Goal: Check status: Check status

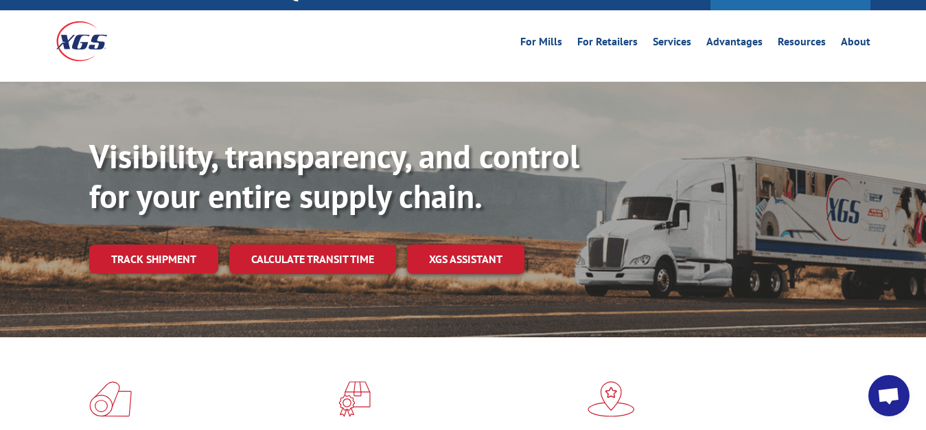
scroll to position [70, 0]
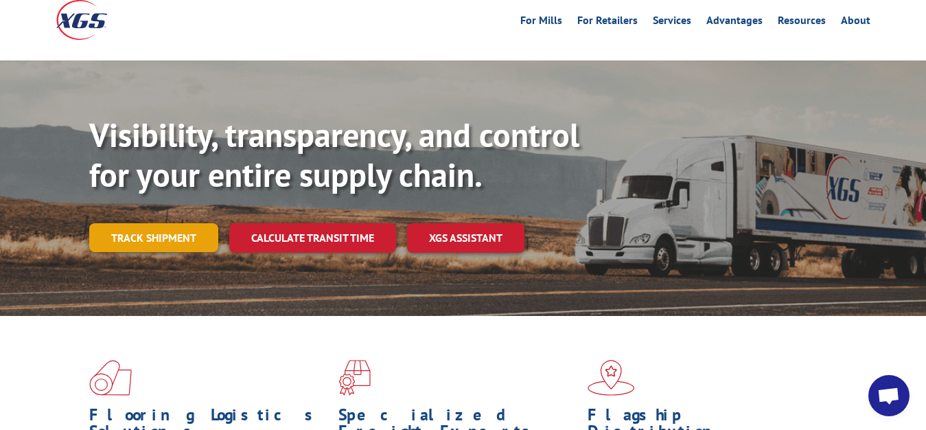
click at [174, 223] on link "Track shipment" at bounding box center [153, 237] width 129 height 29
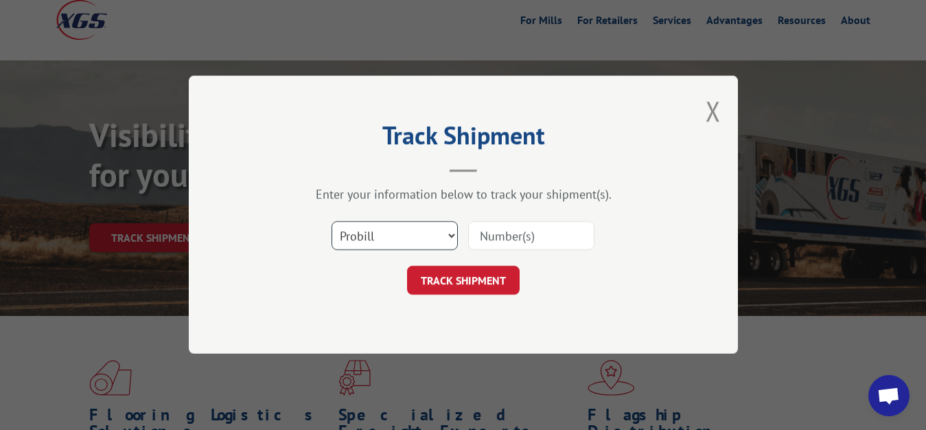
click at [331, 222] on select "Select category... Probill BOL PO" at bounding box center [394, 236] width 126 height 29
select select "bol"
click option "BOL" at bounding box center [0, 0] width 0 height 0
click at [509, 232] on input at bounding box center [531, 236] width 126 height 29
click at [506, 237] on input at bounding box center [531, 236] width 126 height 29
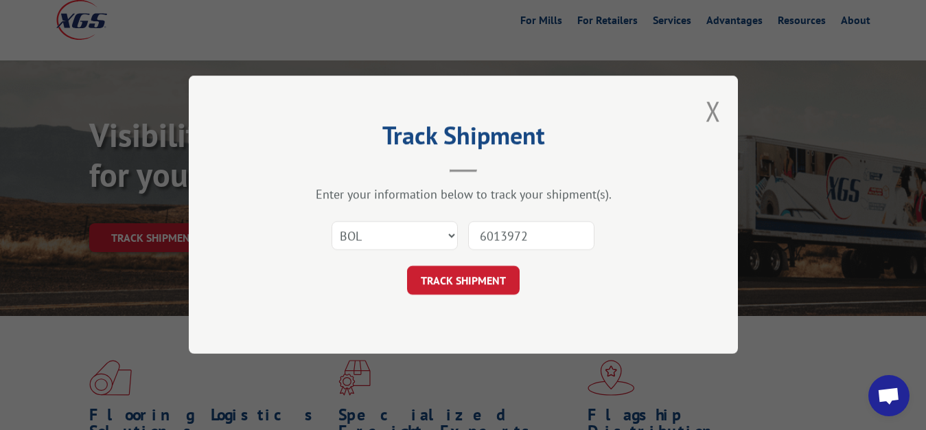
type input "6013972"
click button "TRACK SHIPMENT" at bounding box center [463, 280] width 113 height 29
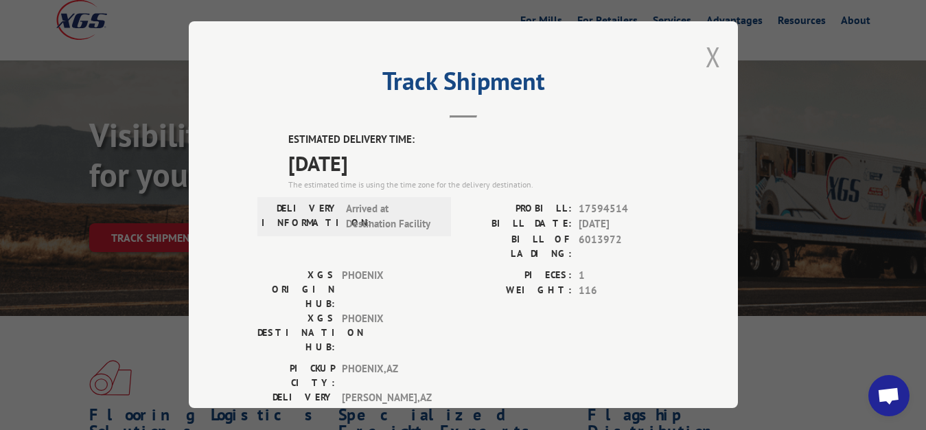
click at [705, 49] on button "Close modal" at bounding box center [712, 56] width 15 height 36
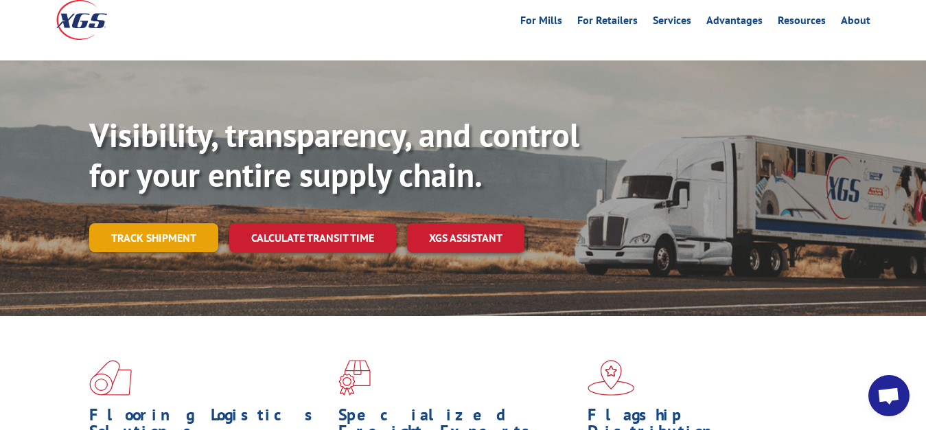
click at [145, 223] on link "Track shipment" at bounding box center [153, 237] width 129 height 29
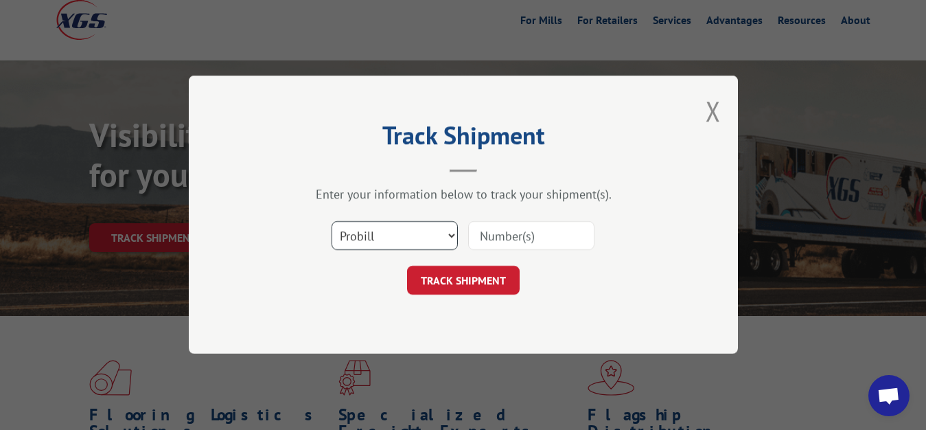
click at [331, 222] on select "Select category... Probill BOL PO" at bounding box center [394, 236] width 126 height 29
select select "bol"
click option "BOL" at bounding box center [0, 0] width 0 height 0
drag, startPoint x: 542, startPoint y: 232, endPoint x: 585, endPoint y: 110, distance: 128.9
click at [542, 224] on input at bounding box center [531, 236] width 126 height 29
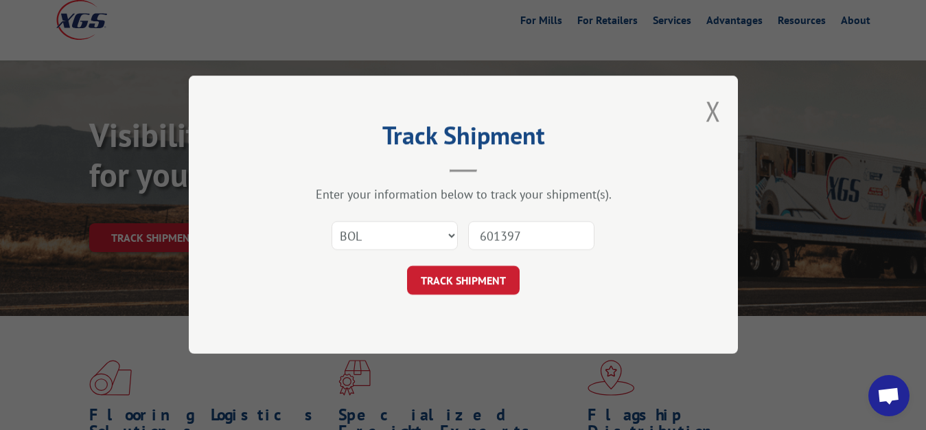
type input "6013973"
click button "TRACK SHIPMENT" at bounding box center [463, 280] width 113 height 29
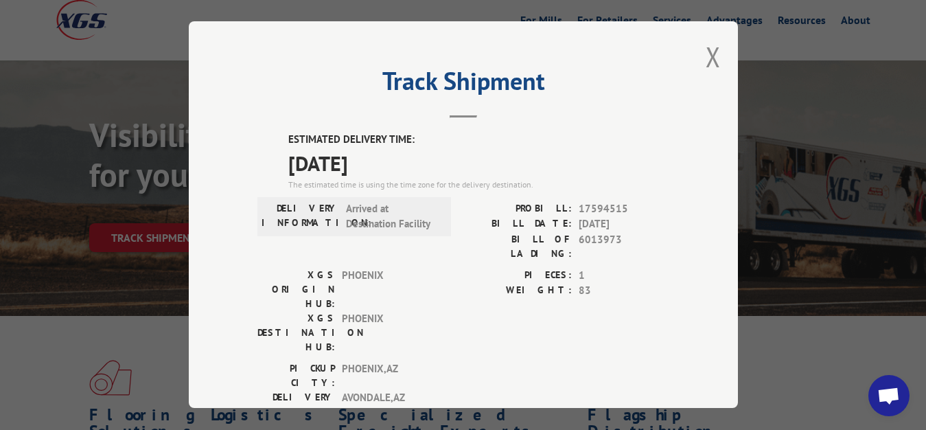
drag, startPoint x: 705, startPoint y: 48, endPoint x: 683, endPoint y: 65, distance: 28.4
click at [694, 56] on div "Track Shipment ESTIMATED DELIVERY TIME: [DATE] The estimated time is using the …" at bounding box center [463, 214] width 549 height 386
click at [705, 54] on button "Close modal" at bounding box center [712, 56] width 15 height 36
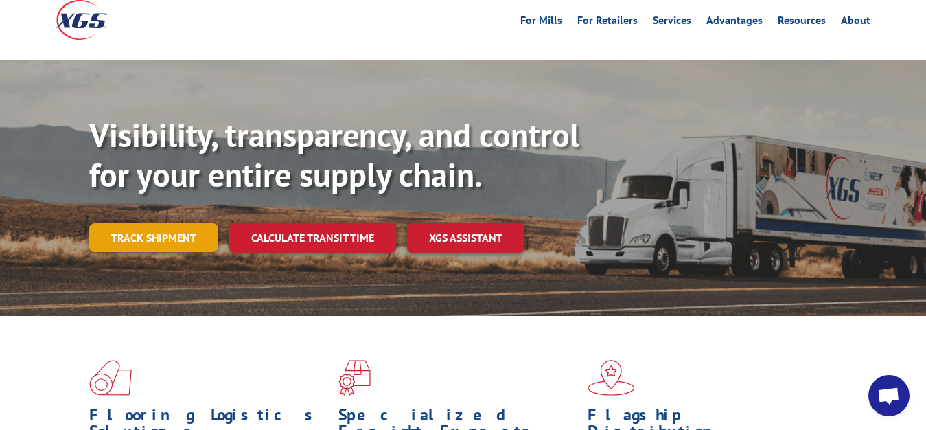
click at [169, 223] on link "Track shipment" at bounding box center [153, 237] width 129 height 29
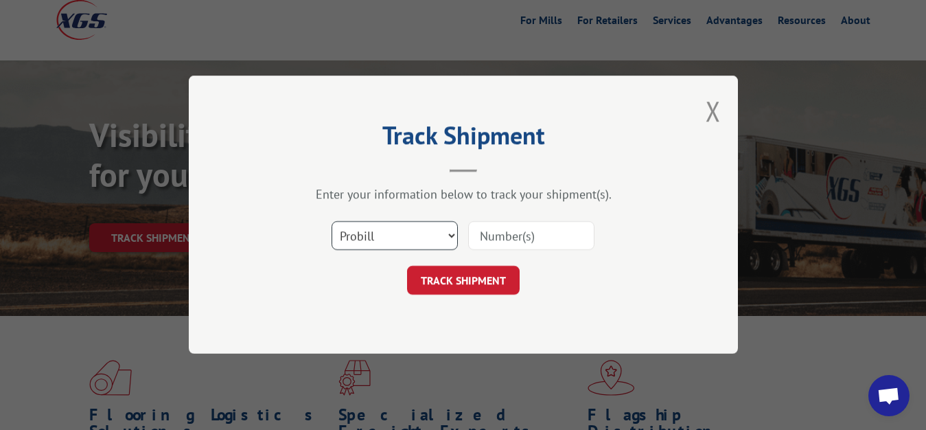
click at [331, 222] on select "Select category... Probill BOL PO" at bounding box center [394, 236] width 126 height 29
select select "bol"
click option "BOL" at bounding box center [0, 0] width 0 height 0
drag, startPoint x: 532, startPoint y: 235, endPoint x: 533, endPoint y: 225, distance: 9.6
click at [532, 231] on input at bounding box center [531, 236] width 126 height 29
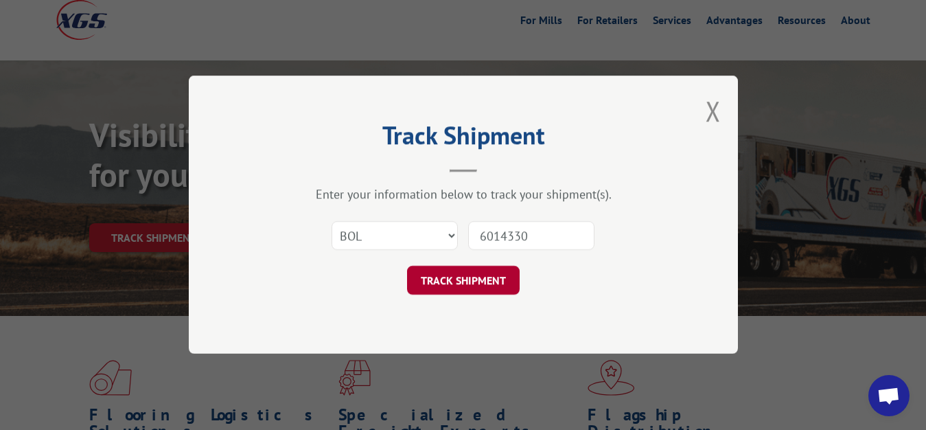
type input "6014330"
click button "TRACK SHIPMENT" at bounding box center [463, 280] width 113 height 29
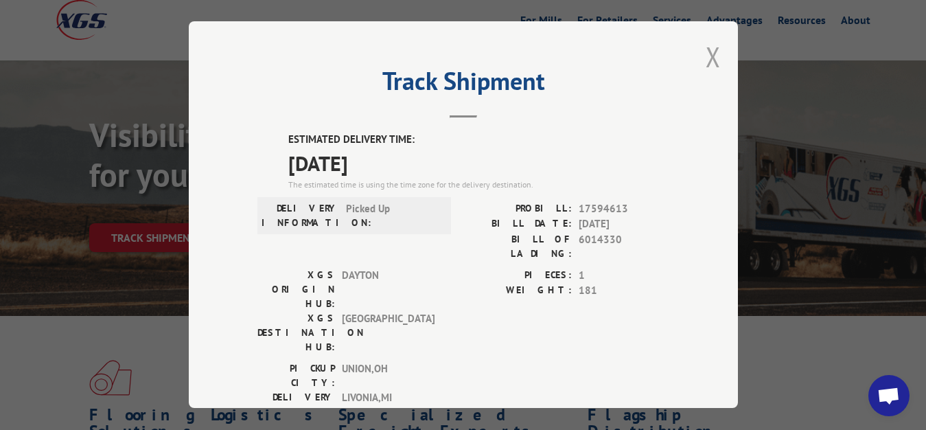
click at [705, 48] on button "Close modal" at bounding box center [712, 56] width 15 height 36
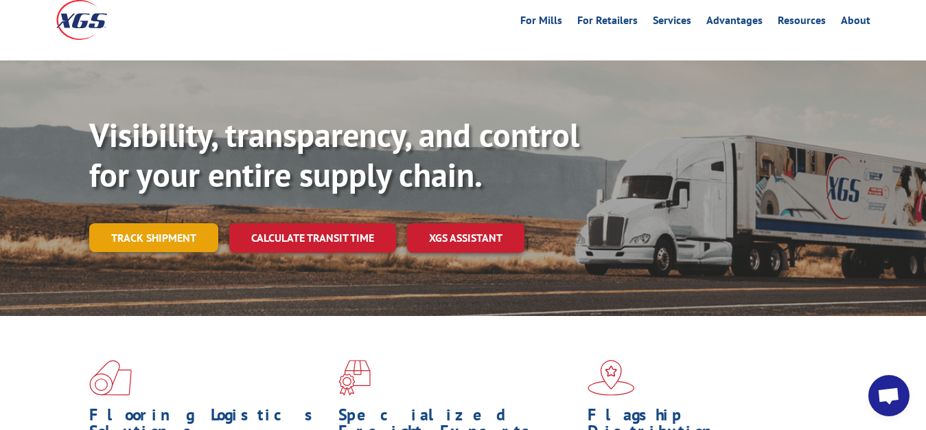
click at [139, 223] on link "Track shipment" at bounding box center [153, 237] width 129 height 29
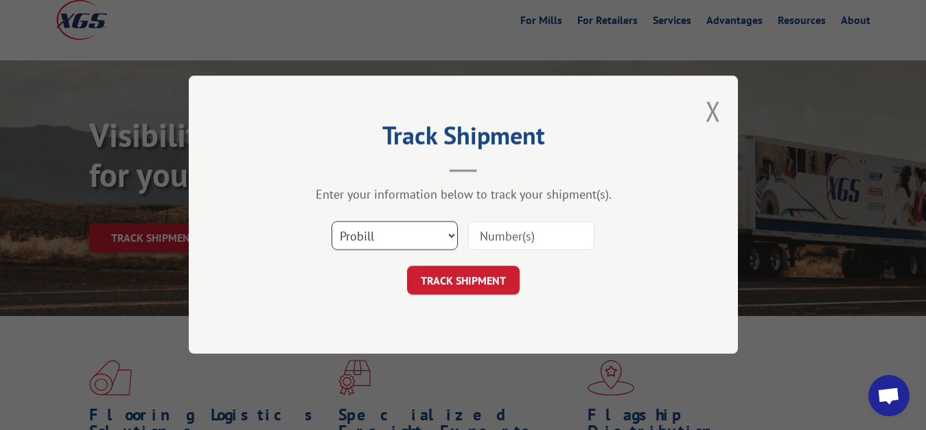
click at [331, 222] on select "Select category... Probill BOL PO" at bounding box center [394, 236] width 126 height 29
select select "bol"
click option "BOL" at bounding box center [0, 0] width 0 height 0
drag, startPoint x: 541, startPoint y: 235, endPoint x: 567, endPoint y: 160, distance: 79.6
click at [545, 230] on input at bounding box center [531, 236] width 126 height 29
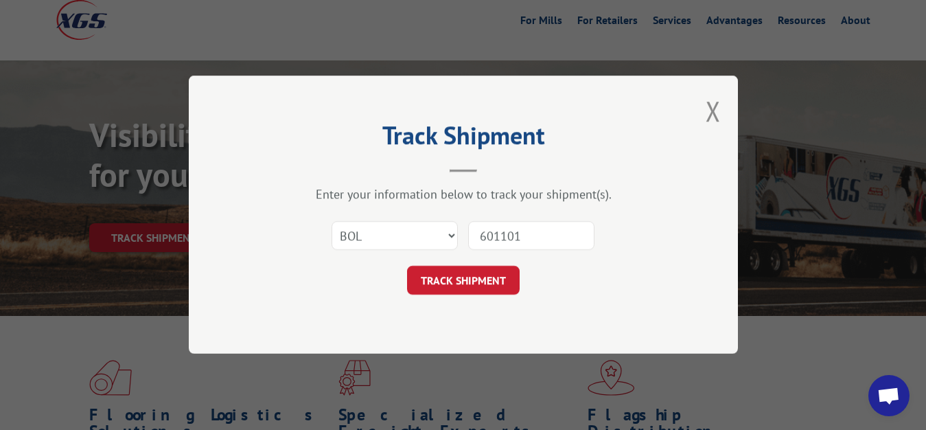
type input "6011018"
click button "TRACK SHIPMENT" at bounding box center [463, 280] width 113 height 29
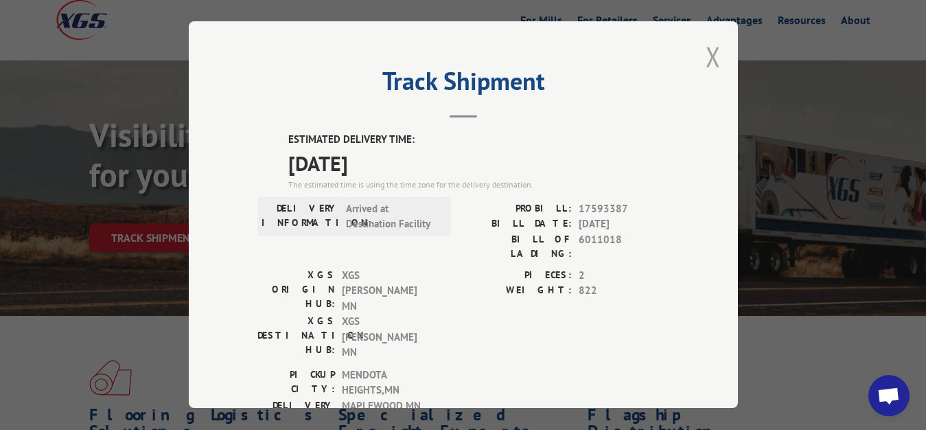
click at [705, 56] on button "Close modal" at bounding box center [712, 56] width 15 height 36
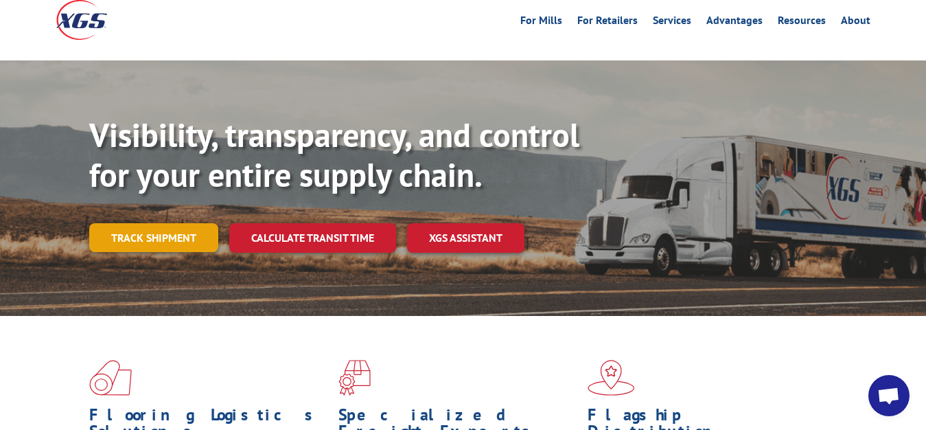
click at [175, 223] on link "Track shipment" at bounding box center [153, 237] width 129 height 29
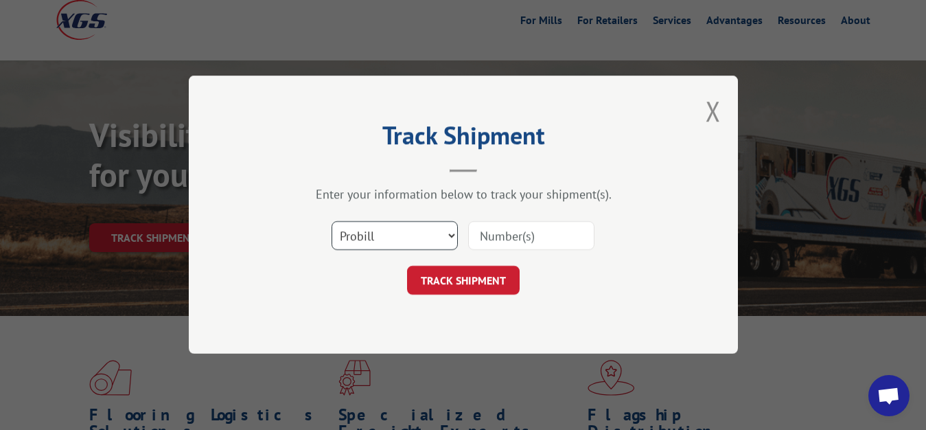
click at [331, 222] on select "Select category... Probill BOL PO" at bounding box center [394, 236] width 126 height 29
select select "bol"
click option "BOL" at bounding box center [0, 0] width 0 height 0
drag, startPoint x: 492, startPoint y: 242, endPoint x: 501, endPoint y: 189, distance: 53.6
click at [492, 239] on input at bounding box center [531, 236] width 126 height 29
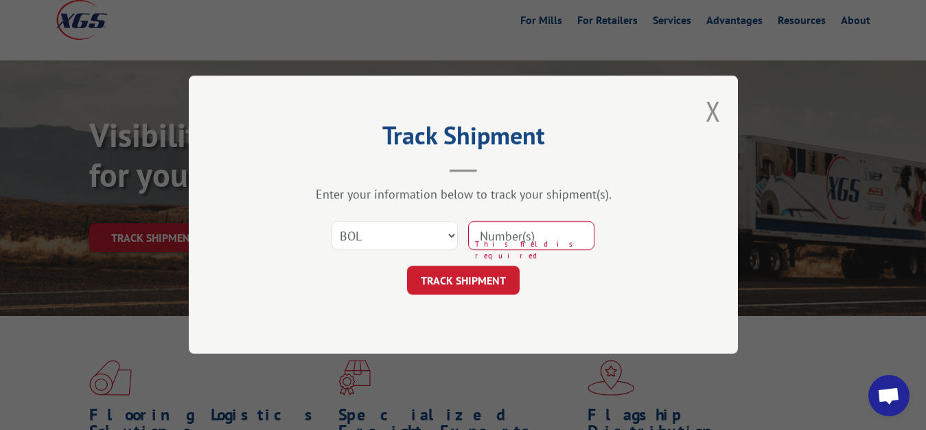
click at [510, 231] on input at bounding box center [531, 236] width 126 height 29
type input "6013298"
click button "TRACK SHIPMENT" at bounding box center [463, 280] width 113 height 29
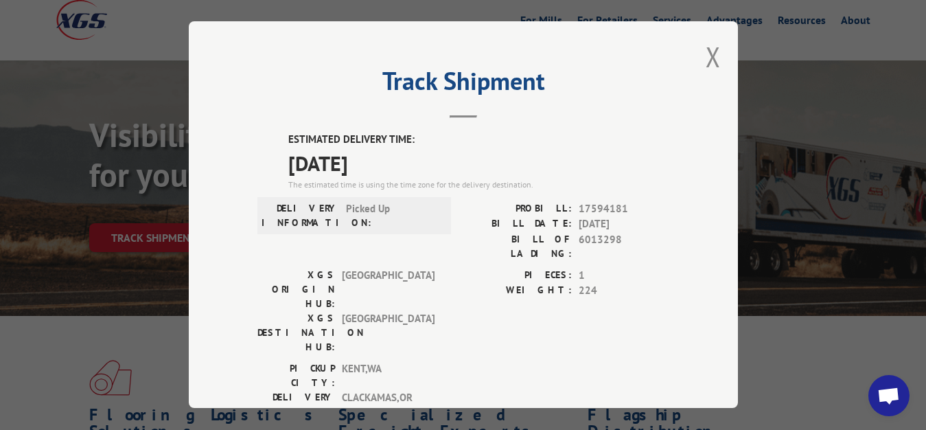
drag, startPoint x: 701, startPoint y: 56, endPoint x: 616, endPoint y: 125, distance: 109.2
click at [705, 59] on button "Close modal" at bounding box center [712, 56] width 15 height 36
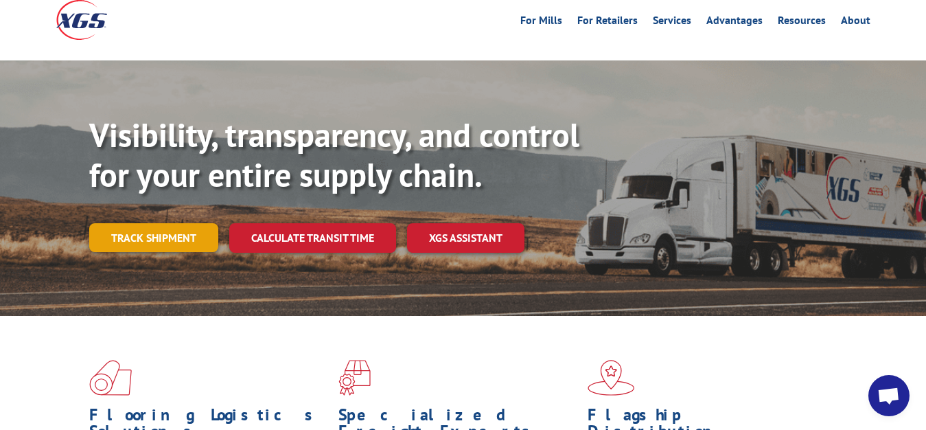
click at [107, 223] on link "Track shipment" at bounding box center [153, 237] width 129 height 29
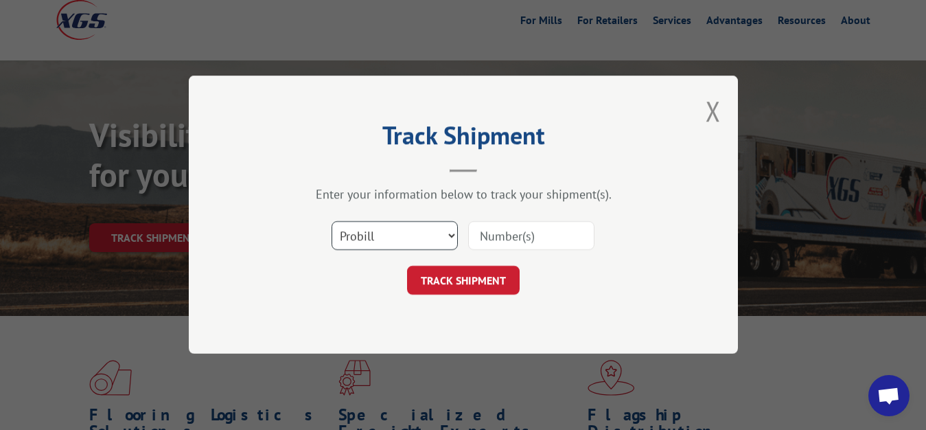
click at [331, 222] on select "Select category... Probill BOL PO" at bounding box center [394, 236] width 126 height 29
select select "bol"
click option "BOL" at bounding box center [0, 0] width 0 height 0
click at [481, 228] on input at bounding box center [531, 236] width 126 height 29
type input "6013299"
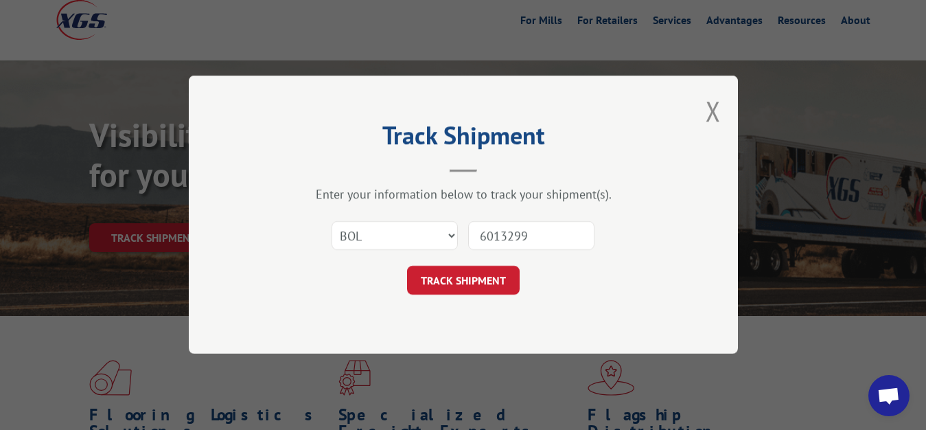
click button "TRACK SHIPMENT" at bounding box center [463, 280] width 113 height 29
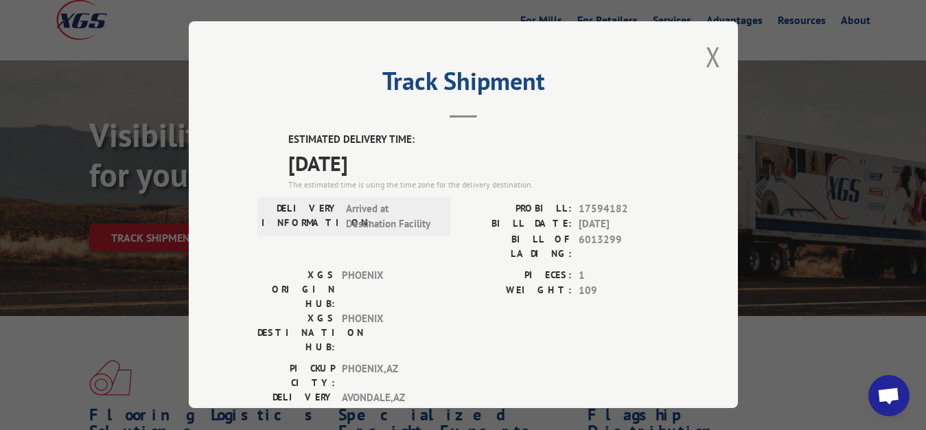
drag, startPoint x: 699, startPoint y: 52, endPoint x: 502, endPoint y: 141, distance: 216.8
click at [705, 54] on button "Close modal" at bounding box center [712, 56] width 15 height 36
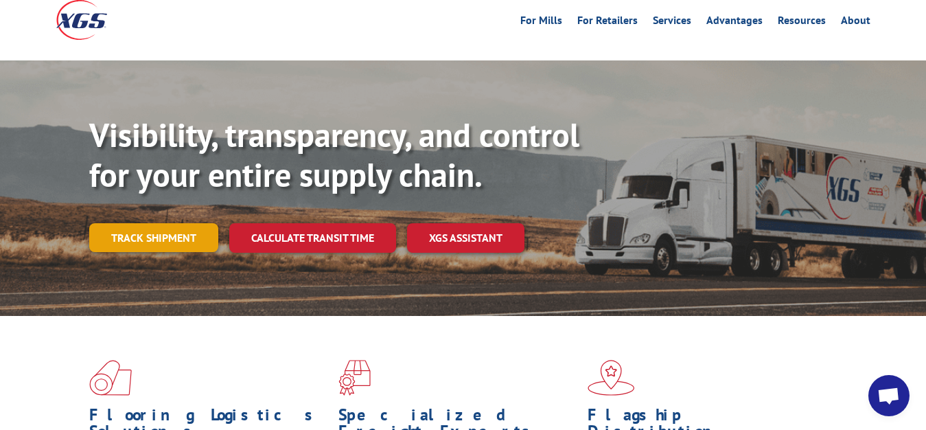
click at [172, 223] on link "Track shipment" at bounding box center [153, 237] width 129 height 29
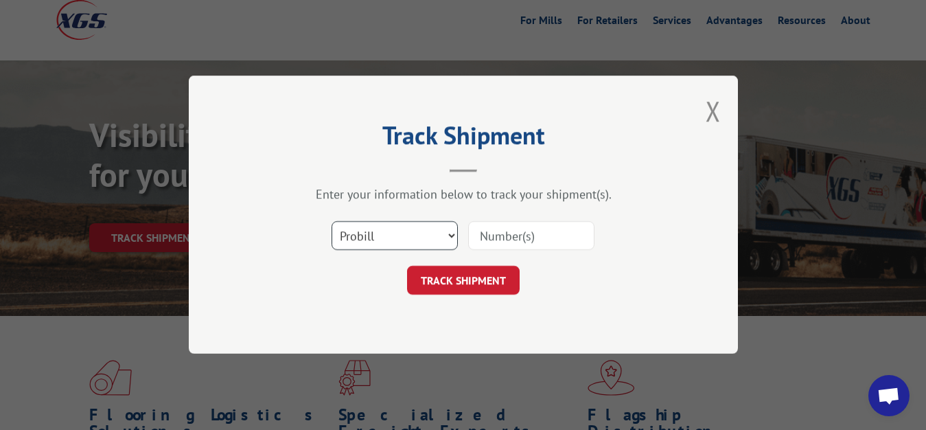
click at [331, 222] on select "Select category... Probill BOL PO" at bounding box center [394, 236] width 126 height 29
select select "bol"
click option "BOL" at bounding box center [0, 0] width 0 height 0
drag, startPoint x: 507, startPoint y: 233, endPoint x: 538, endPoint y: 141, distance: 97.0
click at [510, 224] on input at bounding box center [531, 236] width 126 height 29
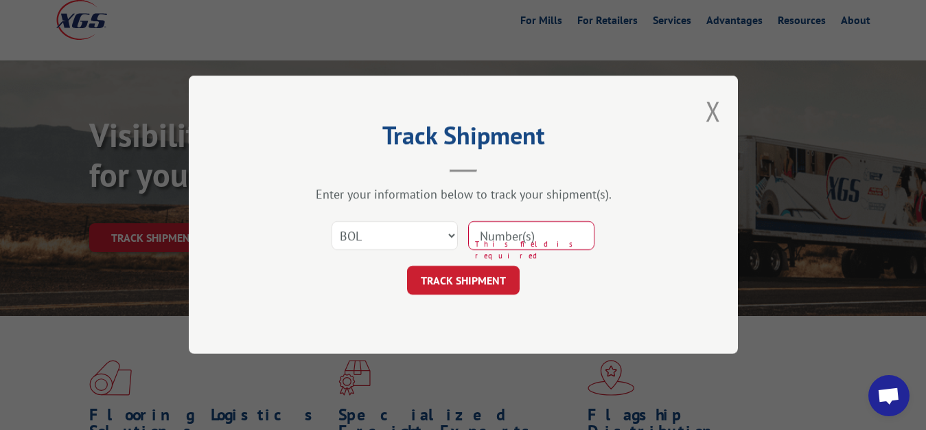
type input "0"
type input "6013297"
click button "TRACK SHIPMENT" at bounding box center [463, 280] width 113 height 29
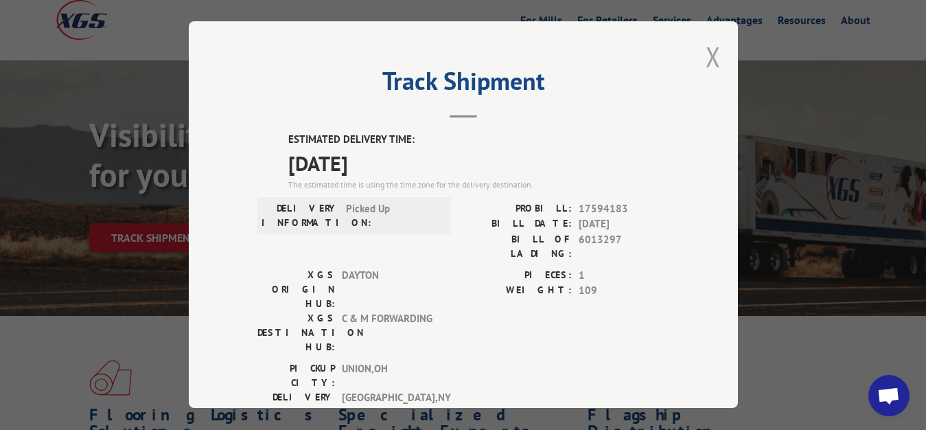
click at [705, 50] on button "Close modal" at bounding box center [712, 56] width 15 height 36
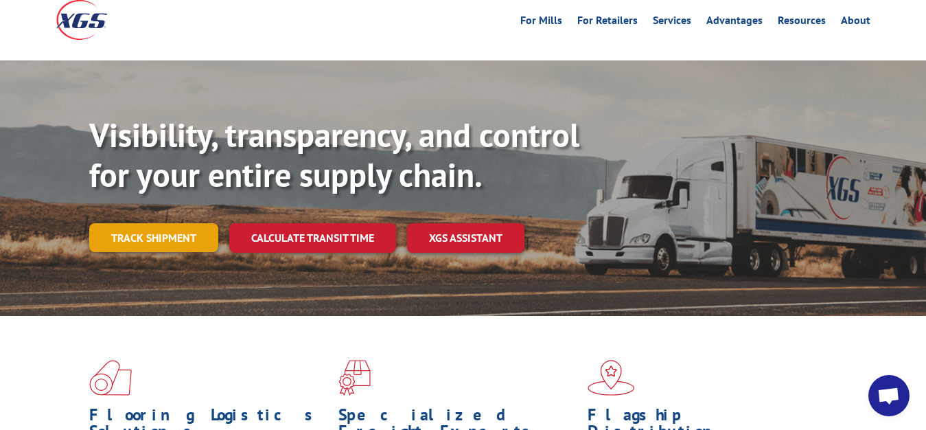
click at [153, 223] on link "Track shipment" at bounding box center [153, 237] width 129 height 29
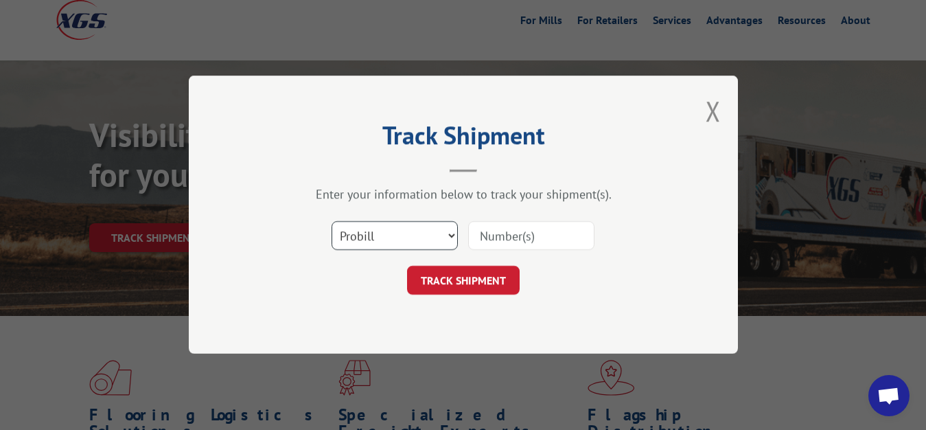
click at [331, 222] on select "Select category... Probill BOL PO" at bounding box center [394, 236] width 126 height 29
select select "bol"
click option "BOL" at bounding box center [0, 0] width 0 height 0
drag, startPoint x: 525, startPoint y: 236, endPoint x: 540, endPoint y: 187, distance: 51.0
click at [526, 228] on input at bounding box center [531, 236] width 126 height 29
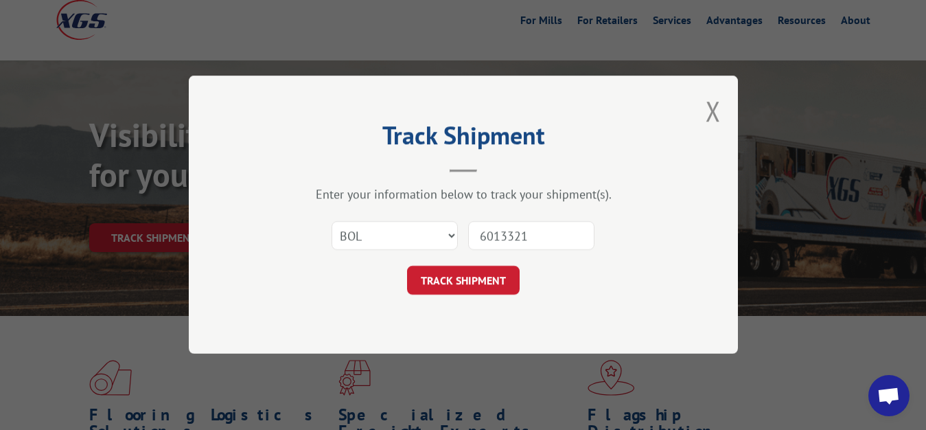
type input "6013321"
click button "TRACK SHIPMENT" at bounding box center [463, 280] width 113 height 29
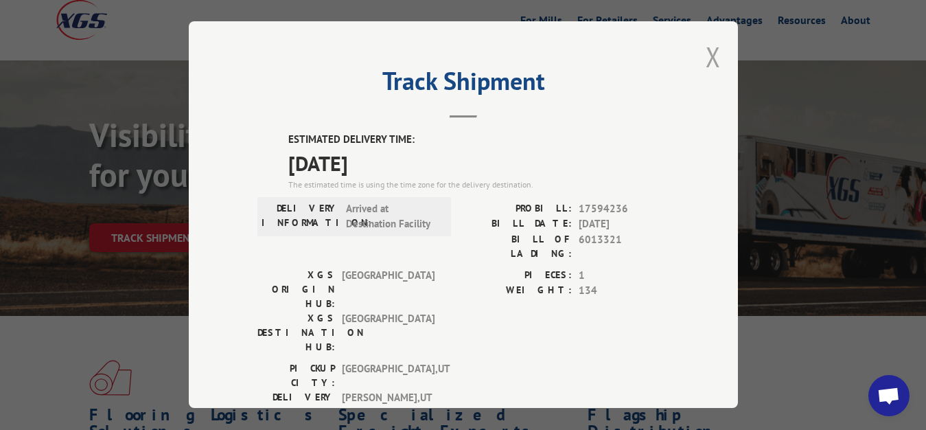
click at [705, 55] on button "Close modal" at bounding box center [712, 56] width 15 height 36
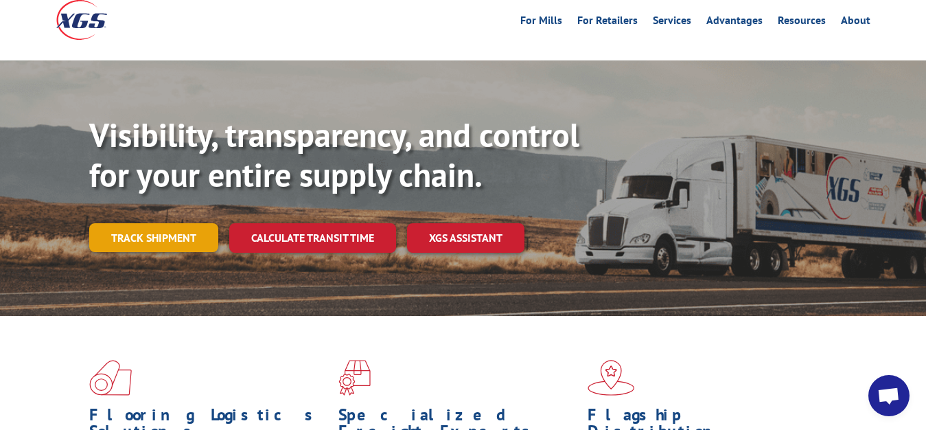
click at [102, 223] on link "Track shipment" at bounding box center [153, 237] width 129 height 29
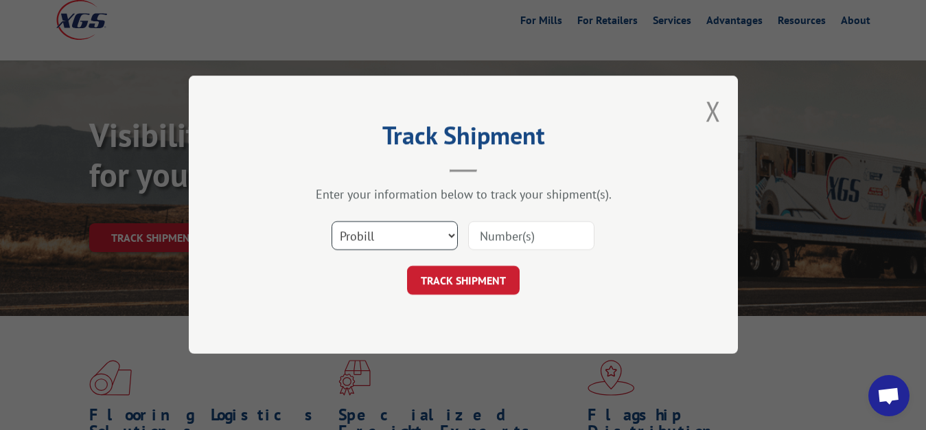
click at [331, 222] on select "Select category... Probill BOL PO" at bounding box center [394, 236] width 126 height 29
select select "bol"
click option "BOL" at bounding box center [0, 0] width 0 height 0
drag, startPoint x: 515, startPoint y: 234, endPoint x: 561, endPoint y: 183, distance: 68.5
click at [517, 229] on input at bounding box center [531, 236] width 126 height 29
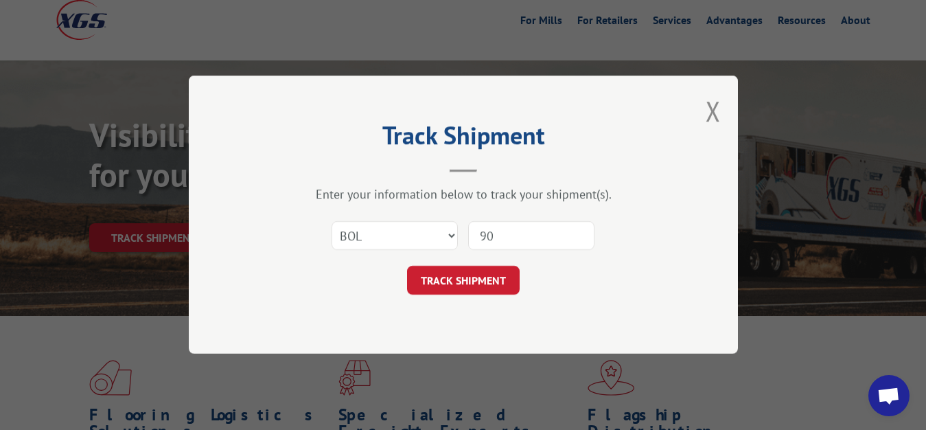
type input "9"
type input "6013319"
click button "TRACK SHIPMENT" at bounding box center [463, 280] width 113 height 29
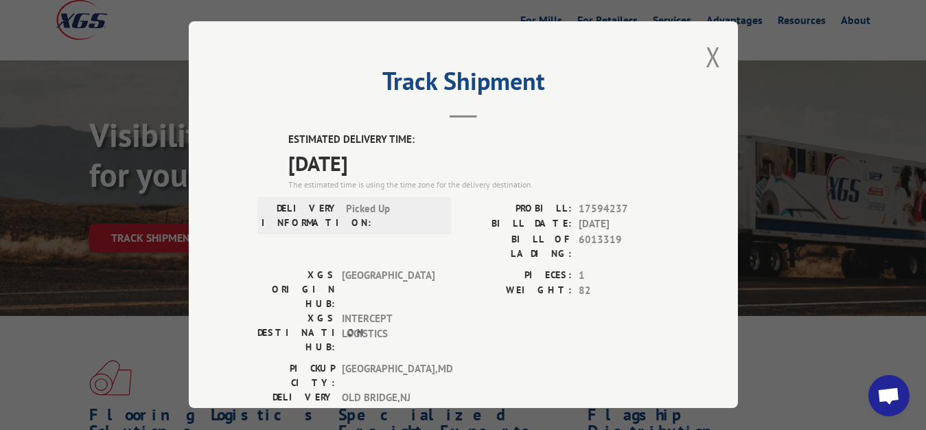
drag, startPoint x: 705, startPoint y: 54, endPoint x: 672, endPoint y: 73, distance: 37.2
click at [705, 55] on button "Close modal" at bounding box center [712, 56] width 15 height 36
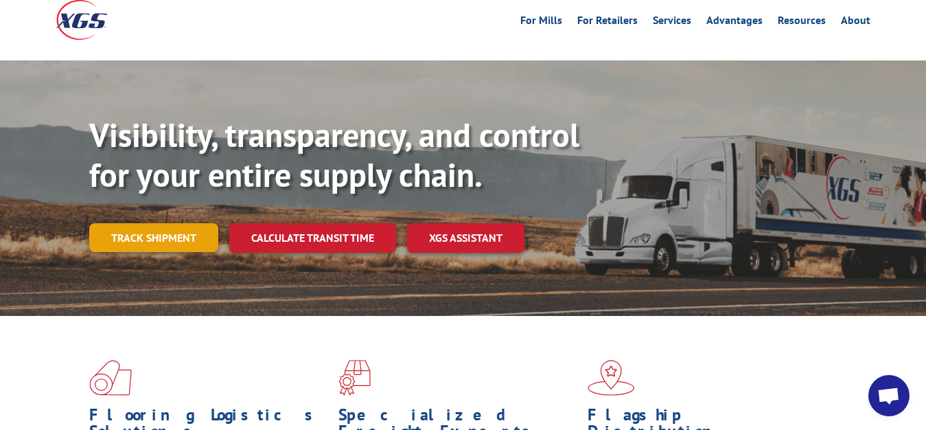
click at [142, 223] on link "Track shipment" at bounding box center [153, 237] width 129 height 29
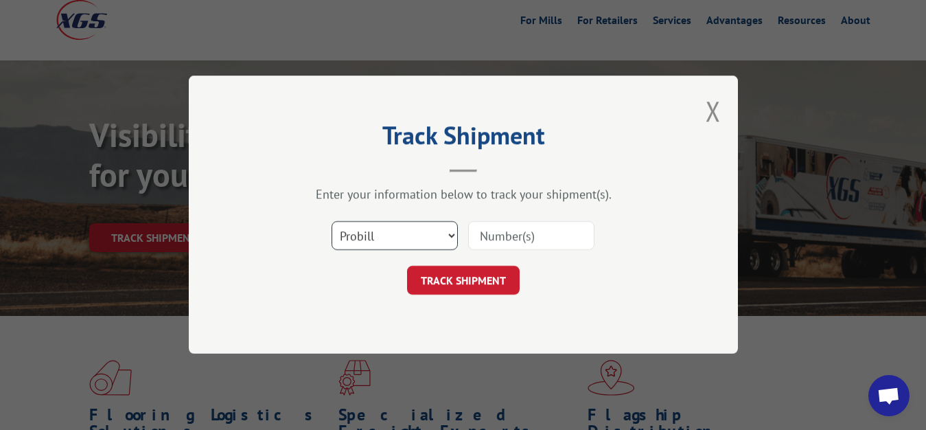
click at [331, 222] on select "Select category... Probill BOL PO" at bounding box center [394, 236] width 126 height 29
select select "bol"
click option "BOL" at bounding box center [0, 0] width 0 height 0
drag, startPoint x: 502, startPoint y: 248, endPoint x: 535, endPoint y: 178, distance: 77.6
click at [505, 239] on input at bounding box center [531, 236] width 126 height 29
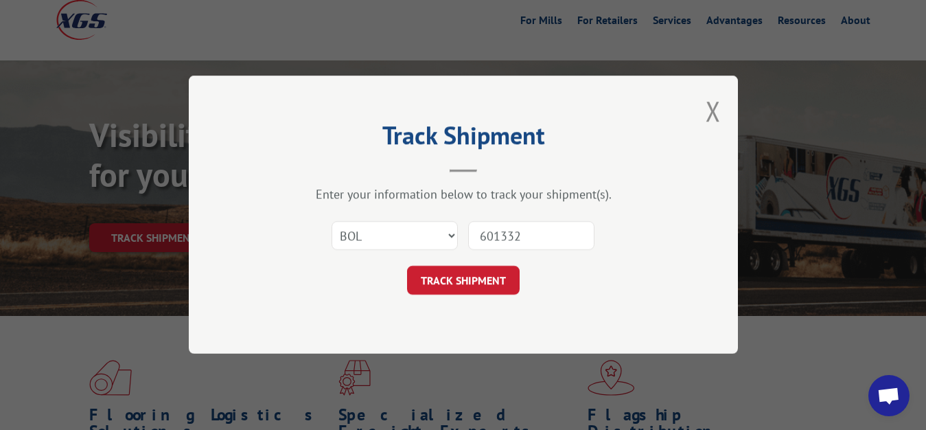
type input "6013320"
click button "TRACK SHIPMENT" at bounding box center [463, 280] width 113 height 29
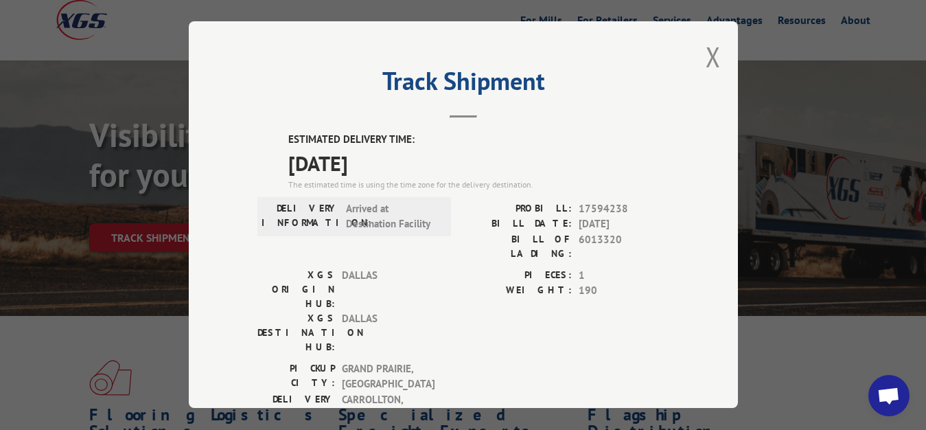
drag, startPoint x: 703, startPoint y: 54, endPoint x: 696, endPoint y: 58, distance: 7.8
click at [705, 52] on button "Close modal" at bounding box center [712, 56] width 15 height 36
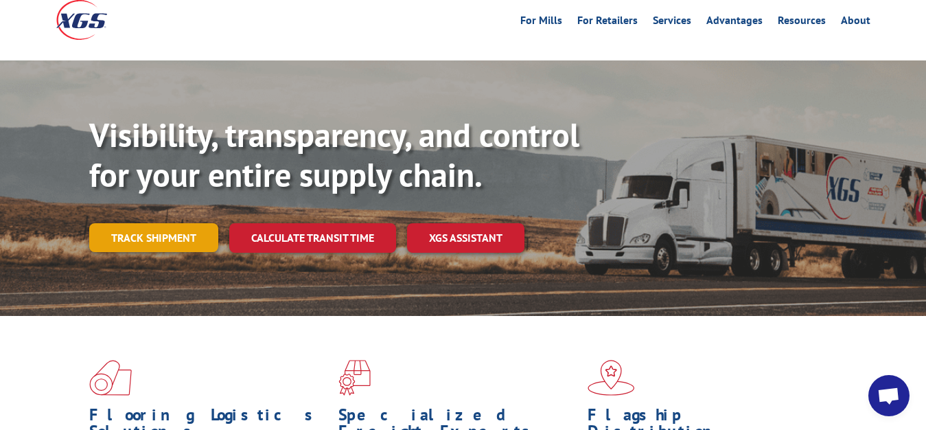
click at [167, 223] on link "Track shipment" at bounding box center [153, 237] width 129 height 29
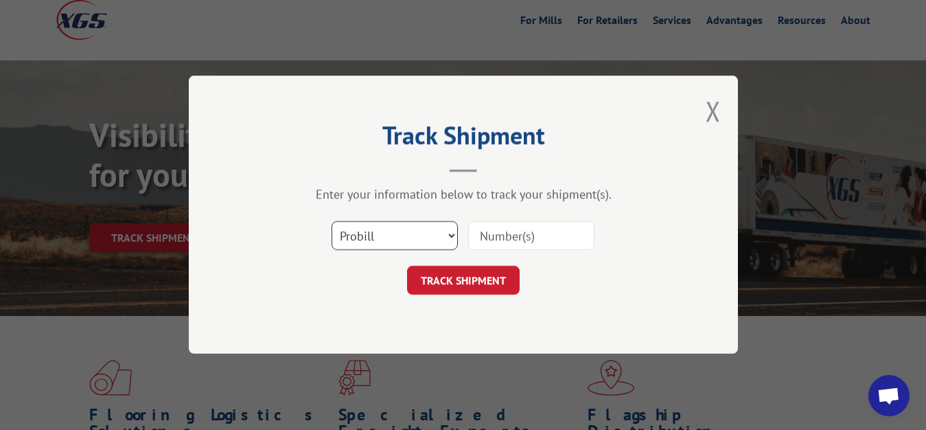
click at [331, 222] on select "Select category... Probill BOL PO" at bounding box center [394, 236] width 126 height 29
select select "bol"
click option "BOL" at bounding box center [0, 0] width 0 height 0
drag, startPoint x: 496, startPoint y: 233, endPoint x: 517, endPoint y: 185, distance: 52.3
click at [499, 225] on input at bounding box center [531, 236] width 126 height 29
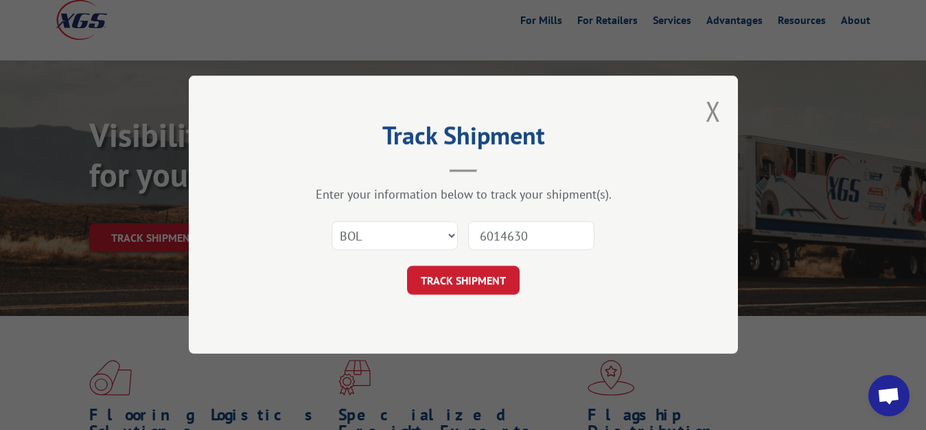
type input "6014630"
click button "TRACK SHIPMENT" at bounding box center [463, 280] width 113 height 29
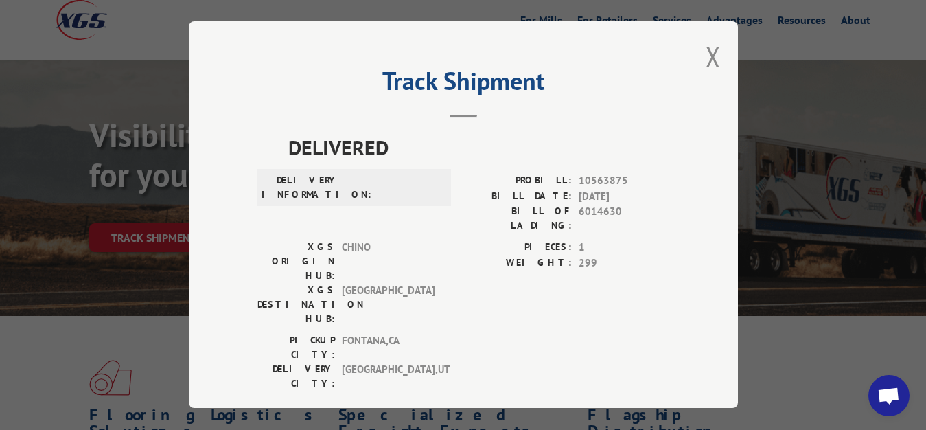
drag, startPoint x: 702, startPoint y: 53, endPoint x: 633, endPoint y: 113, distance: 91.9
click at [705, 54] on button "Close modal" at bounding box center [712, 56] width 15 height 36
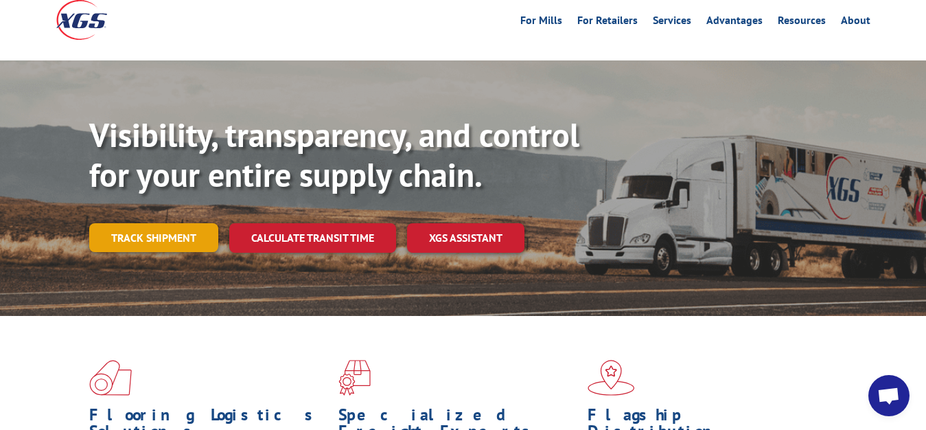
click at [169, 223] on link "Track shipment" at bounding box center [153, 237] width 129 height 29
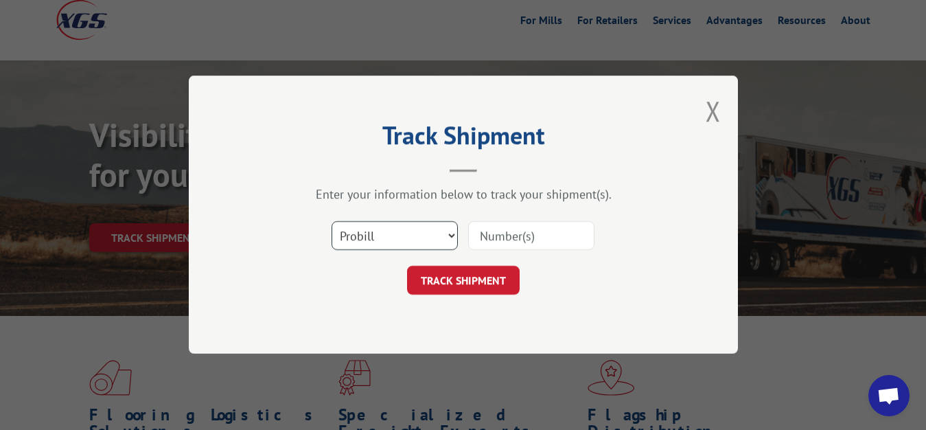
click at [331, 222] on select "Select category... Probill BOL PO" at bounding box center [394, 236] width 126 height 29
select select "bol"
click option "BOL" at bounding box center [0, 0] width 0 height 0
click at [501, 231] on input at bounding box center [531, 236] width 126 height 29
type input "6014631"
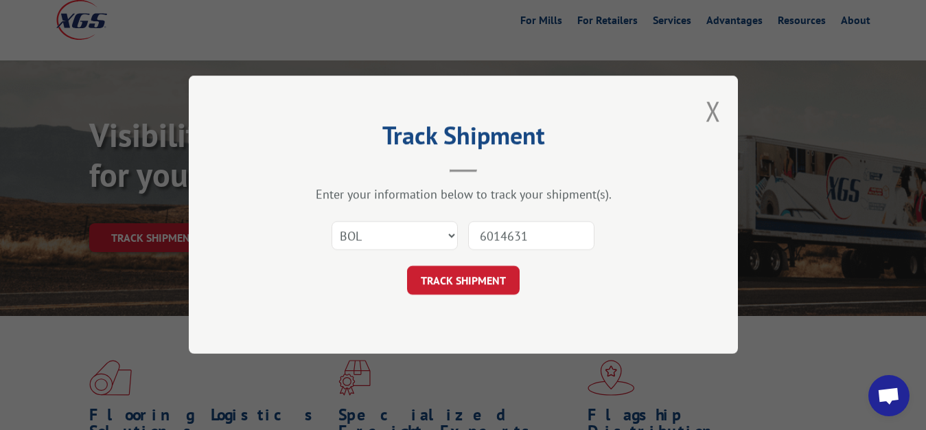
click button "TRACK SHIPMENT" at bounding box center [463, 280] width 113 height 29
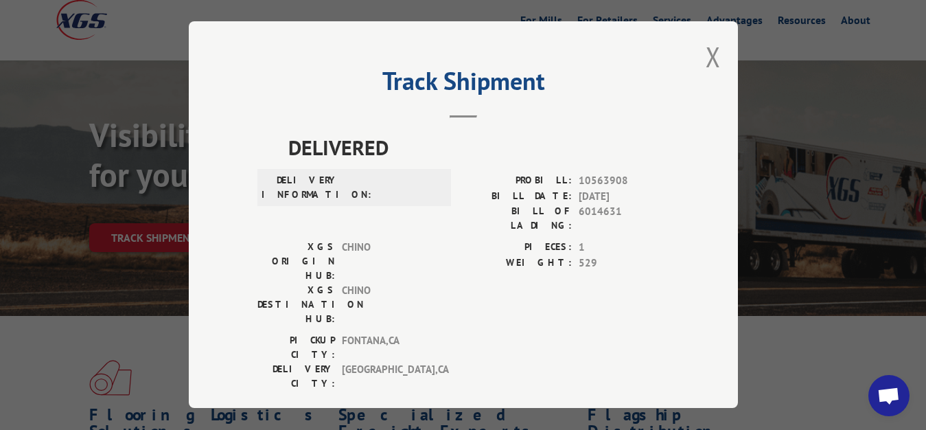
drag, startPoint x: 711, startPoint y: 54, endPoint x: 565, endPoint y: 147, distance: 173.4
click at [711, 56] on button "Close modal" at bounding box center [712, 56] width 15 height 36
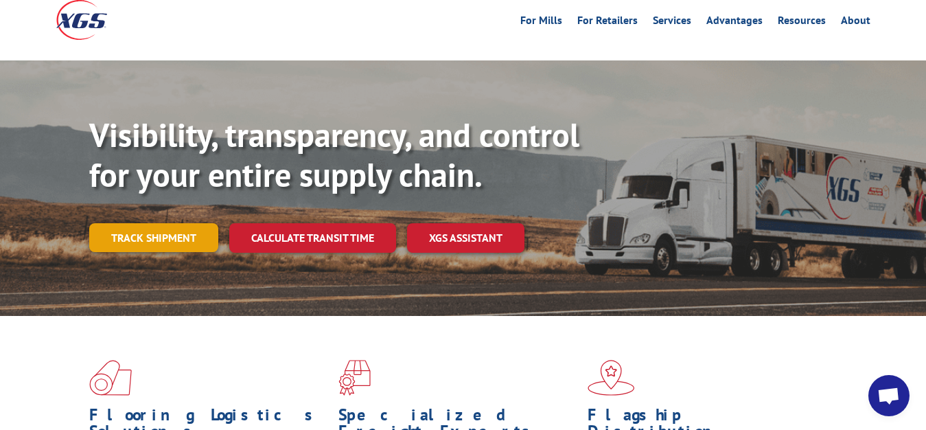
click at [190, 223] on link "Track shipment" at bounding box center [153, 237] width 129 height 29
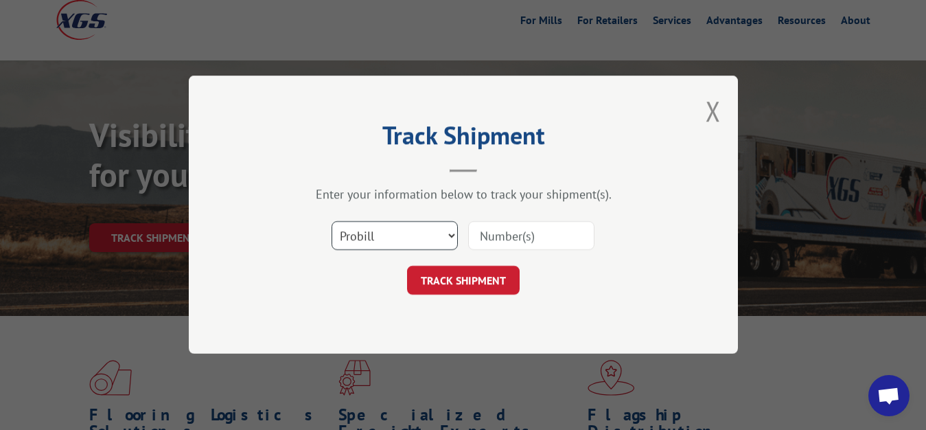
click at [331, 222] on select "Select category... Probill BOL PO" at bounding box center [394, 236] width 126 height 29
select select "bol"
click option "BOL" at bounding box center [0, 0] width 0 height 0
drag, startPoint x: 501, startPoint y: 242, endPoint x: 510, endPoint y: 224, distance: 19.7
click at [507, 230] on input at bounding box center [531, 236] width 126 height 29
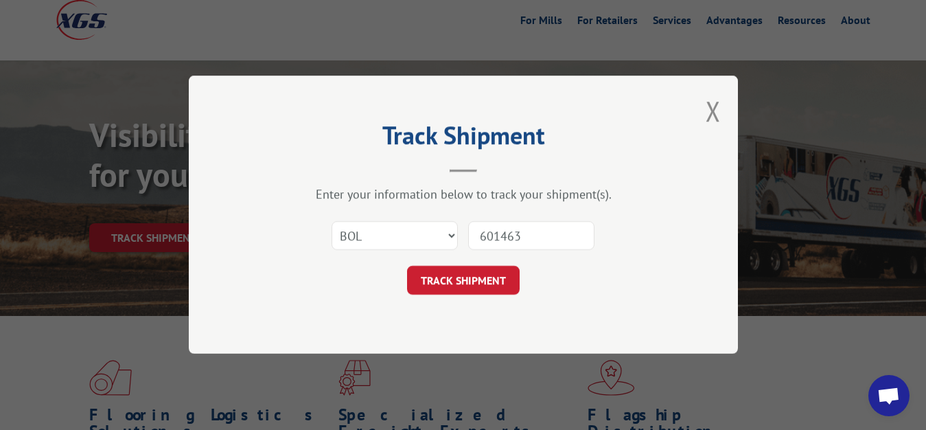
type input "6014631"
click button "TRACK SHIPMENT" at bounding box center [463, 280] width 113 height 29
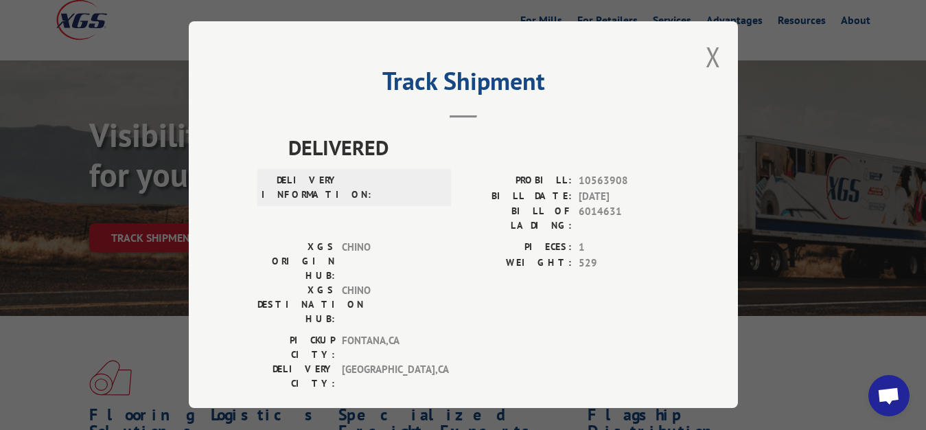
drag, startPoint x: 712, startPoint y: 51, endPoint x: 648, endPoint y: 99, distance: 80.3
click at [712, 53] on button "Close modal" at bounding box center [712, 56] width 15 height 36
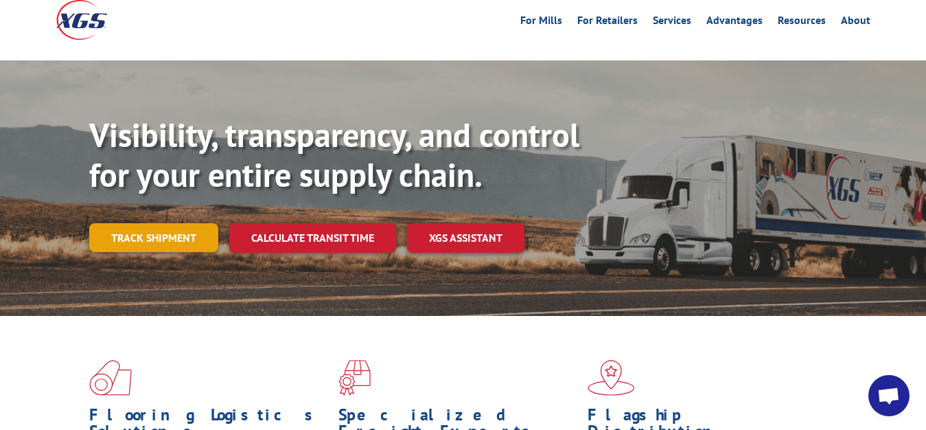
click at [116, 223] on link "Track shipment" at bounding box center [153, 237] width 129 height 29
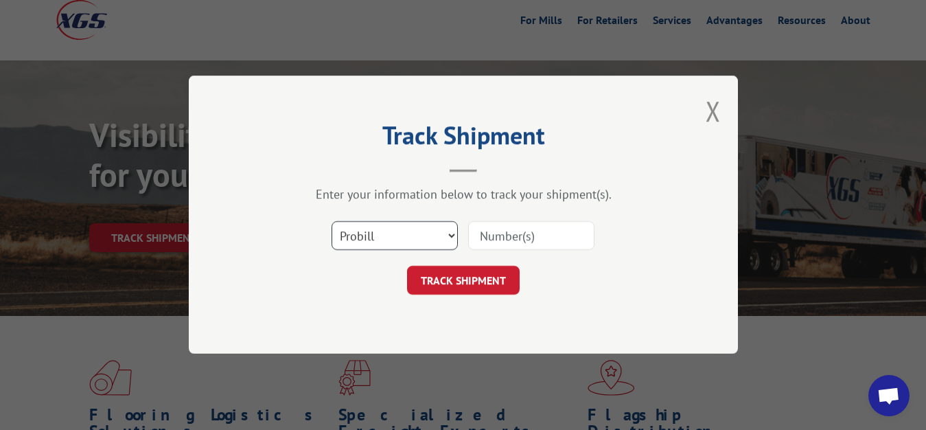
click at [331, 222] on select "Select category... Probill BOL PO" at bounding box center [394, 236] width 126 height 29
select select "bol"
click option "BOL" at bounding box center [0, 0] width 0 height 0
drag, startPoint x: 490, startPoint y: 234, endPoint x: 504, endPoint y: 211, distance: 27.4
click at [491, 227] on input at bounding box center [531, 236] width 126 height 29
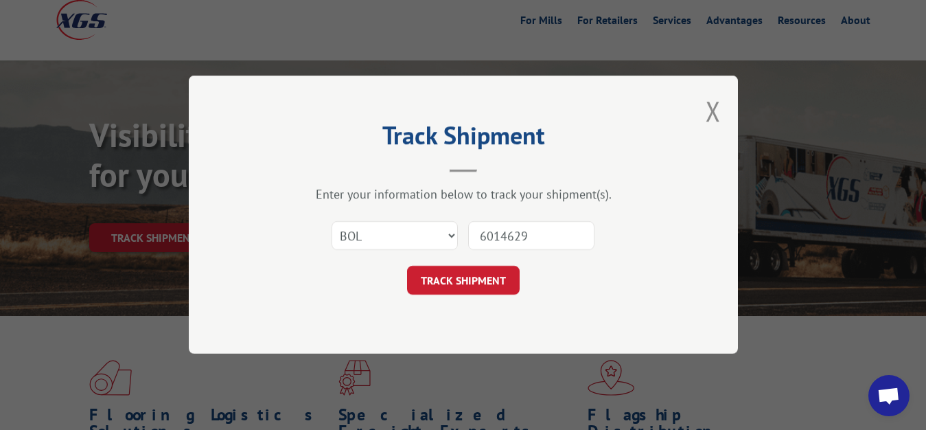
type input "6014629"
click button "TRACK SHIPMENT" at bounding box center [463, 280] width 113 height 29
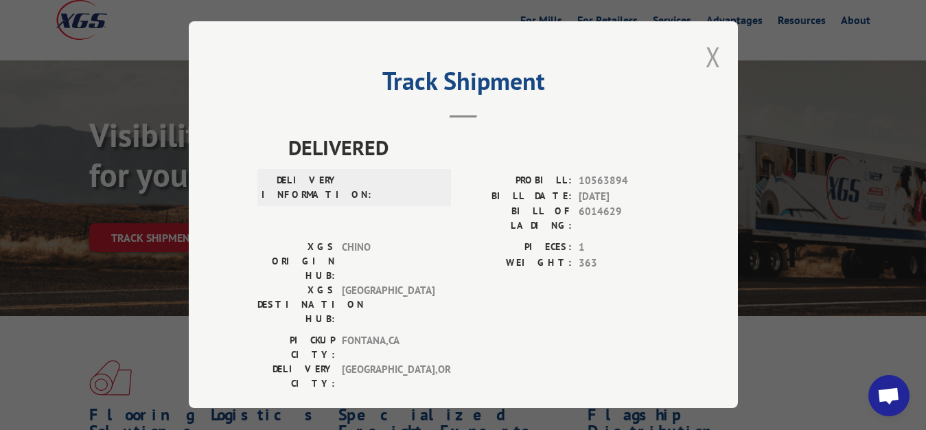
click at [705, 51] on button "Close modal" at bounding box center [712, 56] width 15 height 36
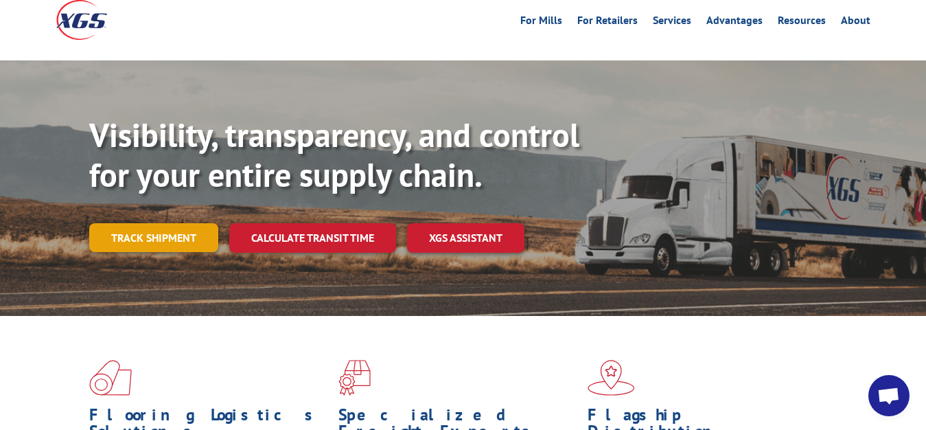
click at [177, 223] on link "Track shipment" at bounding box center [153, 237] width 129 height 29
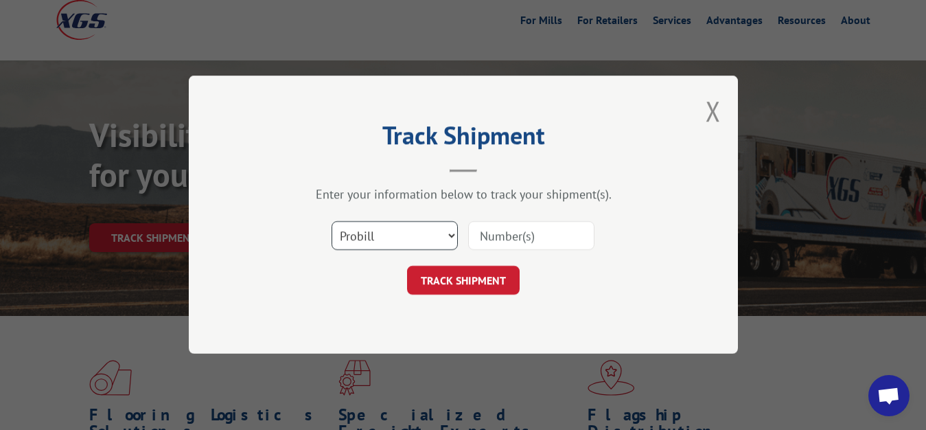
click at [331, 222] on select "Select category... Probill BOL PO" at bounding box center [394, 236] width 126 height 29
select select "bol"
click option "BOL" at bounding box center [0, 0] width 0 height 0
click at [520, 222] on input at bounding box center [531, 236] width 126 height 29
type input "6014631"
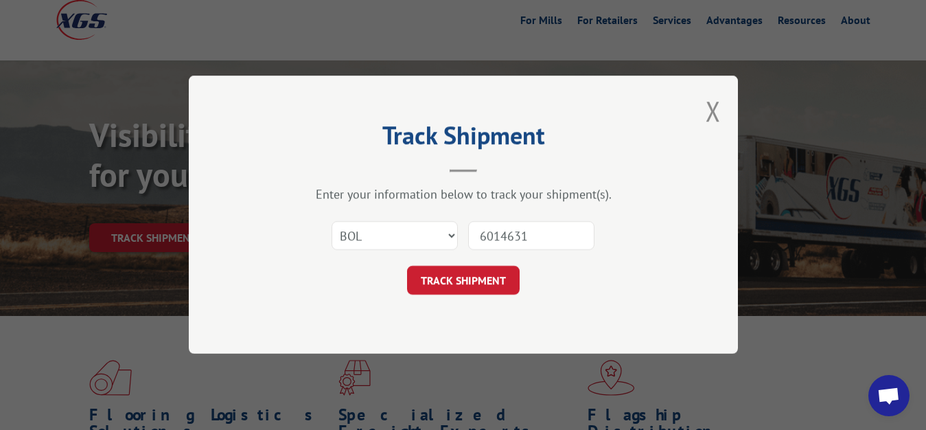
click button "TRACK SHIPMENT" at bounding box center [463, 280] width 113 height 29
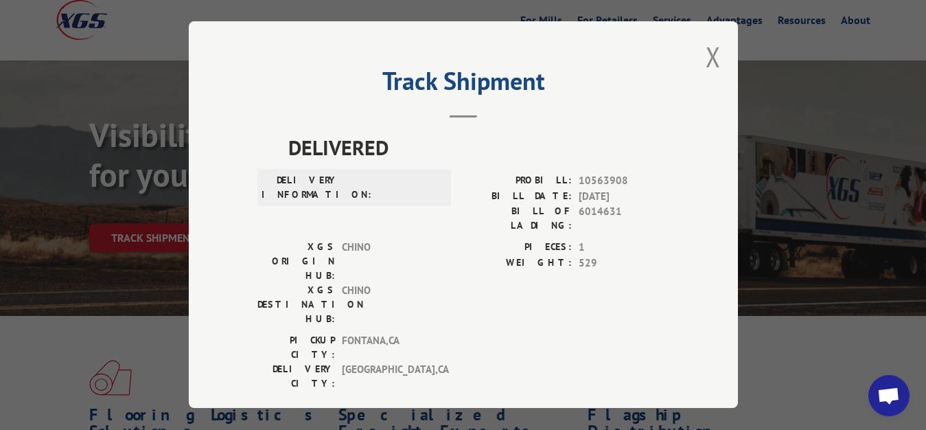
drag, startPoint x: 712, startPoint y: 54, endPoint x: 653, endPoint y: 134, distance: 100.2
click at [711, 60] on button "Close modal" at bounding box center [712, 56] width 15 height 36
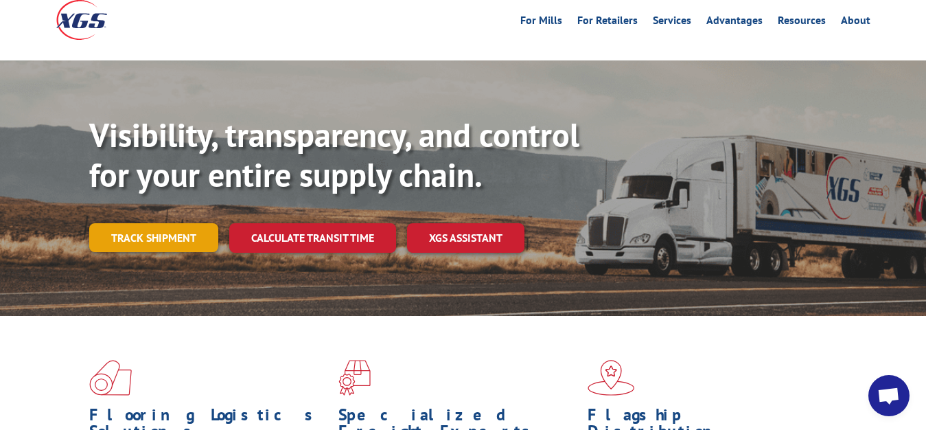
click at [174, 223] on link "Track shipment" at bounding box center [153, 237] width 129 height 29
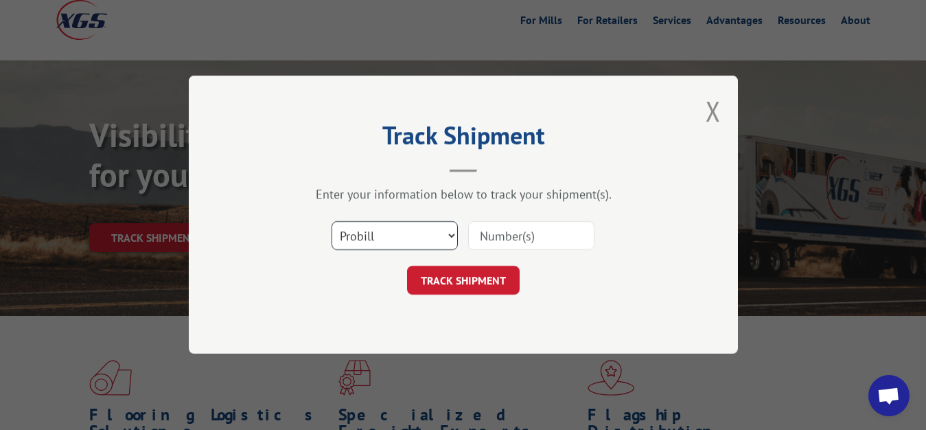
click at [331, 222] on select "Select category... Probill BOL PO" at bounding box center [394, 236] width 126 height 29
select select "bol"
click option "BOL" at bounding box center [0, 0] width 0 height 0
drag, startPoint x: 475, startPoint y: 247, endPoint x: 519, endPoint y: 178, distance: 81.7
click at [481, 244] on input at bounding box center [531, 236] width 126 height 29
